Goal: Task Accomplishment & Management: Manage account settings

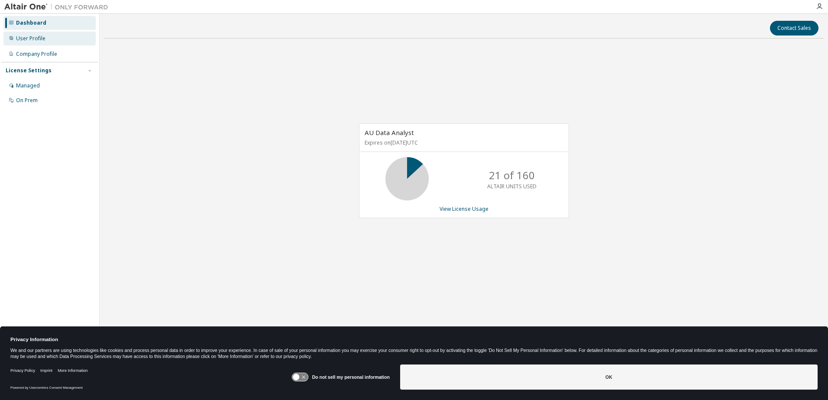
click at [36, 40] on div "User Profile" at bounding box center [30, 38] width 29 height 7
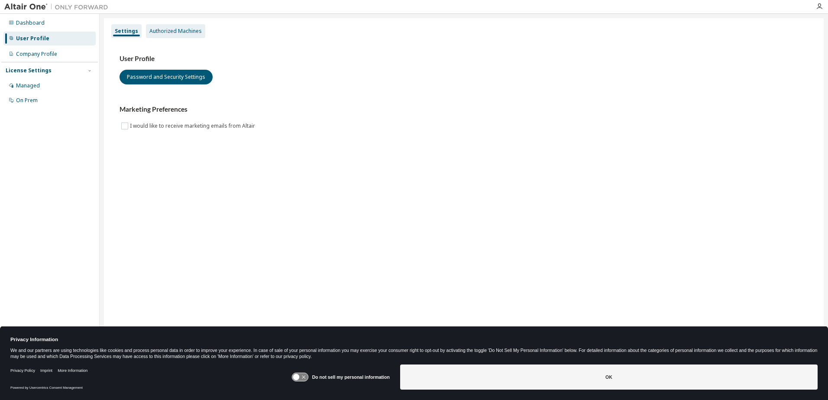
click at [171, 29] on div "Authorized Machines" at bounding box center [175, 31] width 52 height 7
